Goal: Information Seeking & Learning: Understand process/instructions

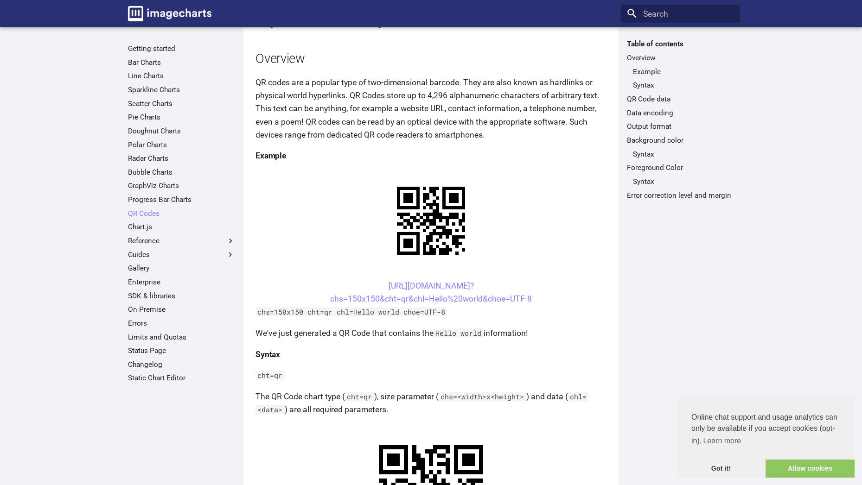
scroll to position [93, 0]
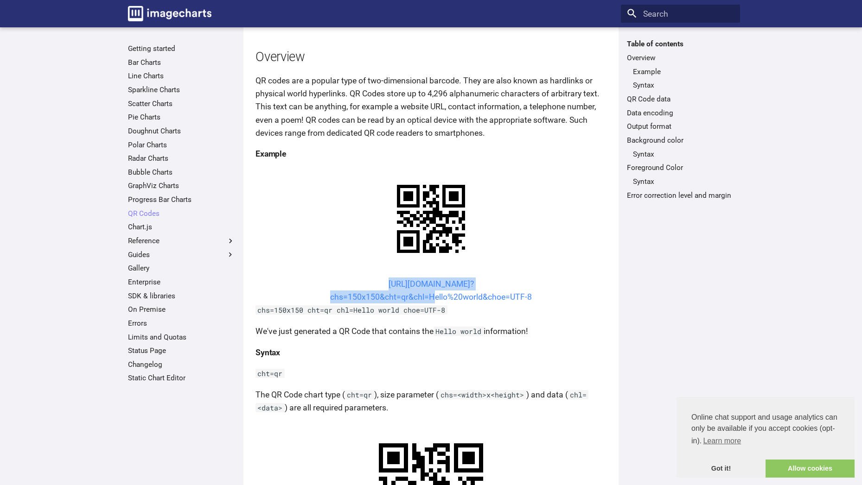
drag, startPoint x: 368, startPoint y: 196, endPoint x: 431, endPoint y: 211, distance: 65.3
click at [431, 278] on center "[URL][DOMAIN_NAME]? chs=150x150&cht=qr&chl=Hello%20world&choe=UTF-8" at bounding box center [430, 291] width 351 height 26
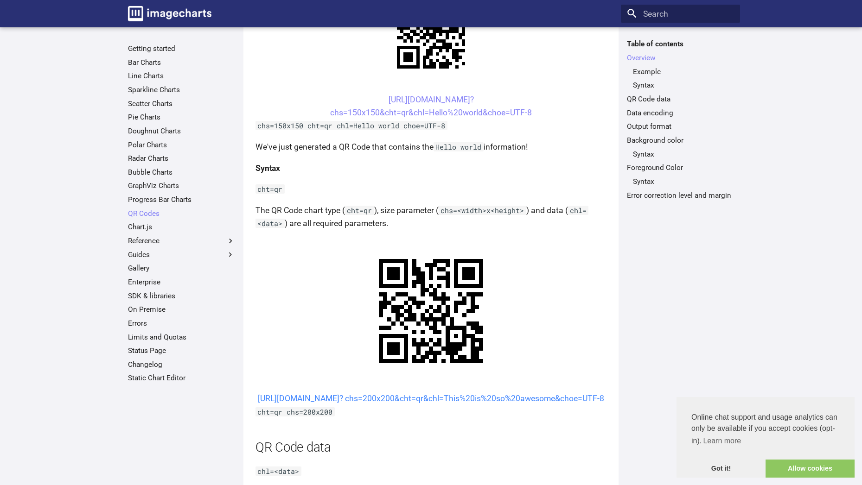
scroll to position [278, 0]
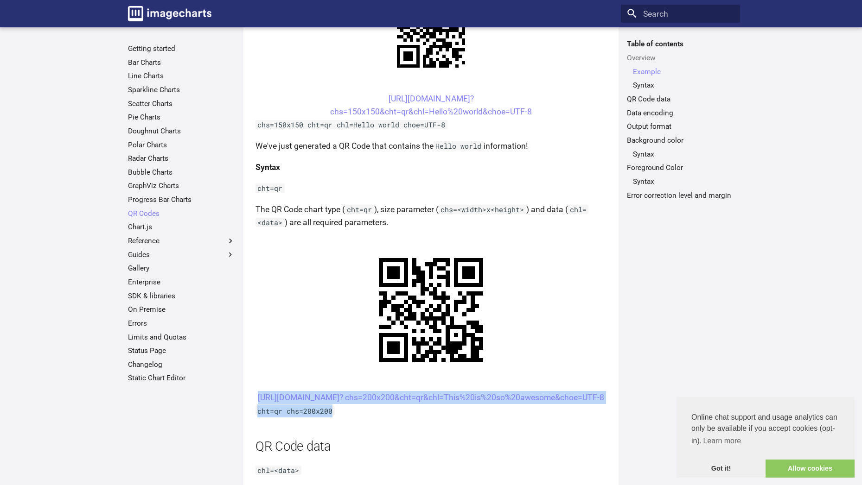
drag, startPoint x: 363, startPoint y: 172, endPoint x: 527, endPoint y: 203, distance: 166.8
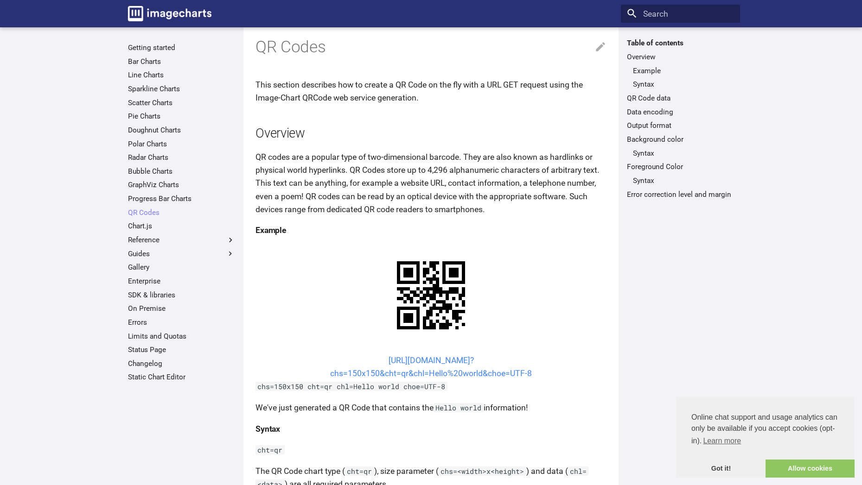
scroll to position [0, 0]
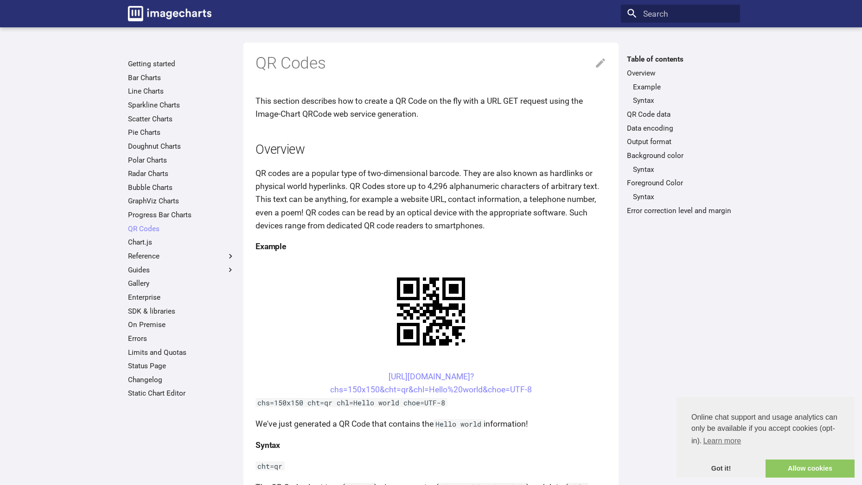
click at [462, 370] on center "[URL][DOMAIN_NAME]? chs=150x150&cht=qr&chl=Hello%20world&choe=UTF-8" at bounding box center [430, 383] width 351 height 26
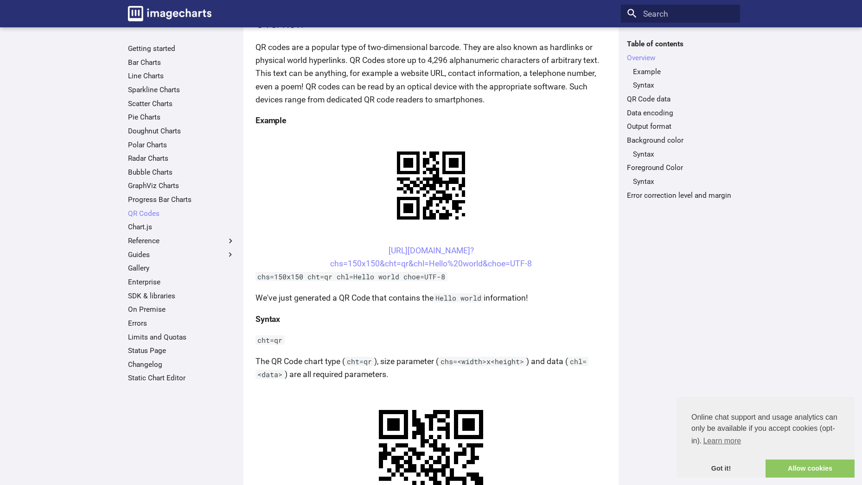
scroll to position [139, 0]
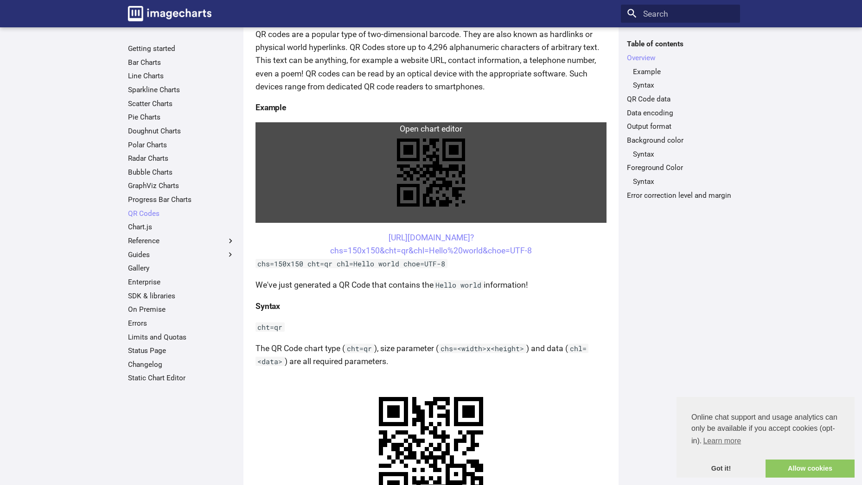
click at [356, 126] on link at bounding box center [430, 172] width 351 height 101
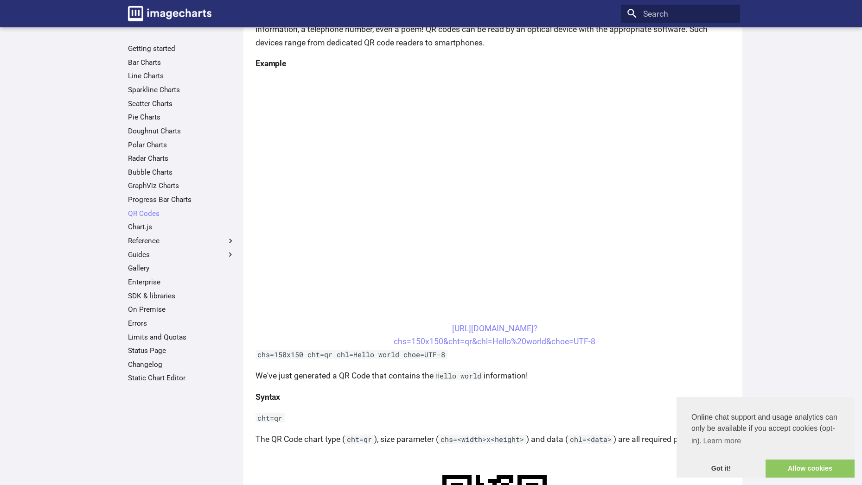
scroll to position [185, 0]
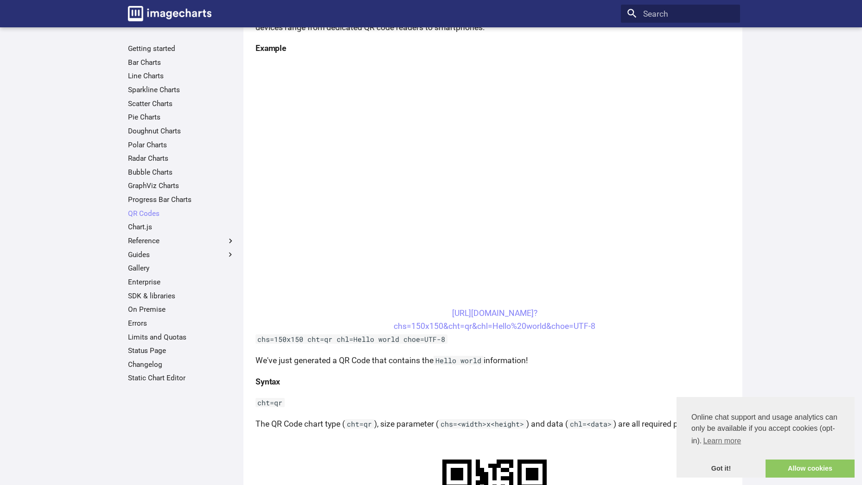
drag, startPoint x: 428, startPoint y: 311, endPoint x: 596, endPoint y: 337, distance: 169.9
click at [602, 332] on center "[URL][DOMAIN_NAME]? chs=150x150&cht=qr&chl=Hello%20world&choe=UTF-8" at bounding box center [494, 320] width 478 height 26
copy link "[URL][DOMAIN_NAME]? chs=150x150&cht=qr&chl=Hello%20world&choe=UTF-8"
click at [648, 317] on center "[URL][DOMAIN_NAME]? chs=150x150&cht=qr&chl=Hello%20world&choe=UTF-8" at bounding box center [494, 320] width 478 height 26
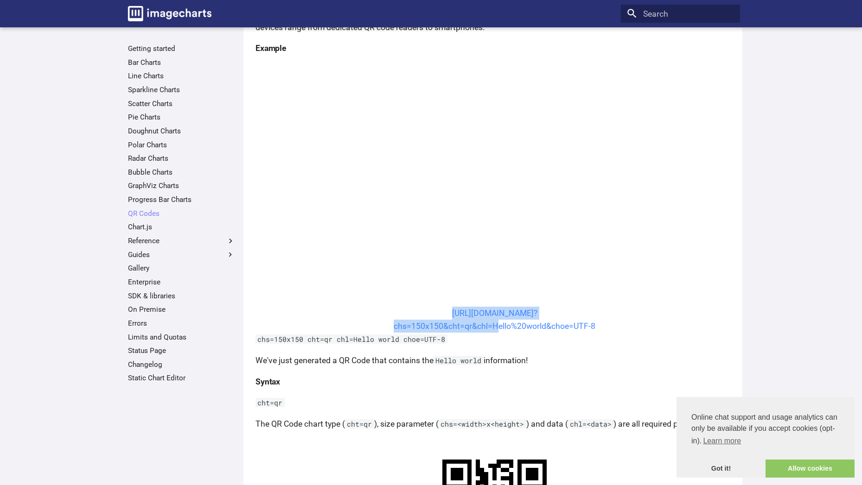
drag, startPoint x: 423, startPoint y: 311, endPoint x: 492, endPoint y: 330, distance: 72.2
click at [492, 330] on center "[URL][DOMAIN_NAME]? chs=150x150&cht=qr&chl=Hello%20world&choe=UTF-8" at bounding box center [494, 320] width 478 height 26
copy link "[URL][DOMAIN_NAME]? chs=150x150&cht=qr&chl="
